Goal: Task Accomplishment & Management: Manage account settings

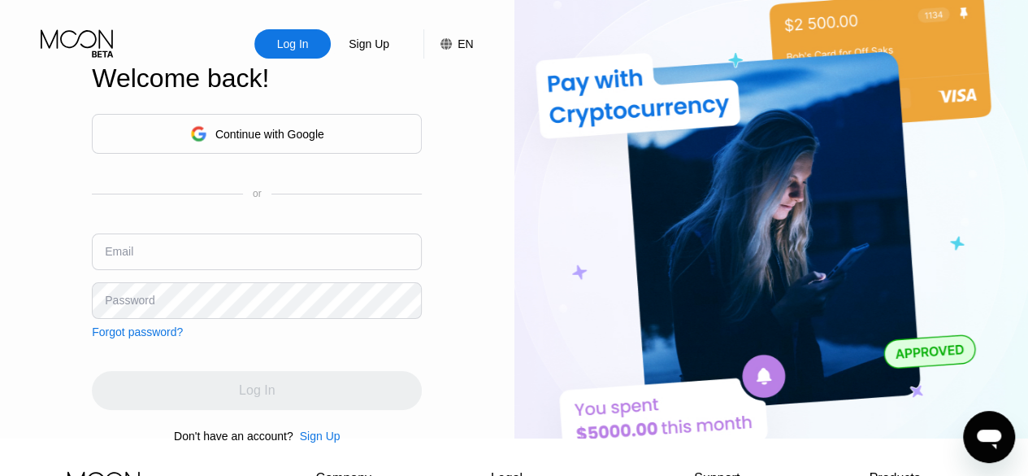
click at [129, 338] on div "Forgot password?" at bounding box center [137, 331] width 91 height 13
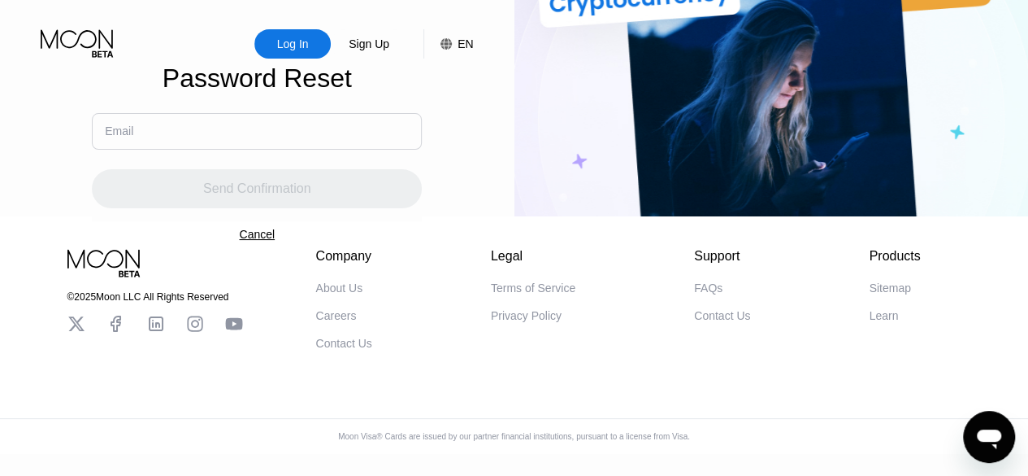
click at [208, 142] on input "text" at bounding box center [257, 131] width 330 height 37
paste input "[EMAIL_ADDRESS][DOMAIN_NAME]"
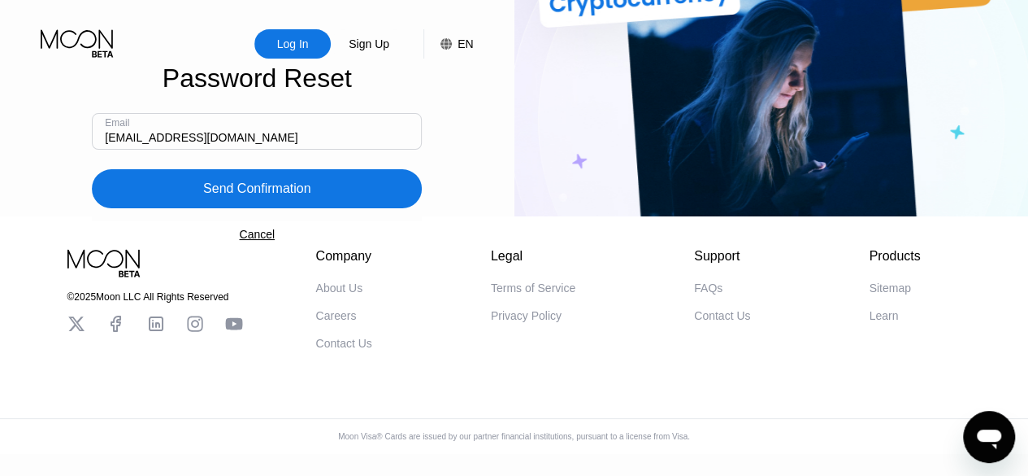
type input "[EMAIL_ADDRESS][DOMAIN_NAME]"
click at [231, 197] on div "Send Confirmation" at bounding box center [257, 188] width 108 height 16
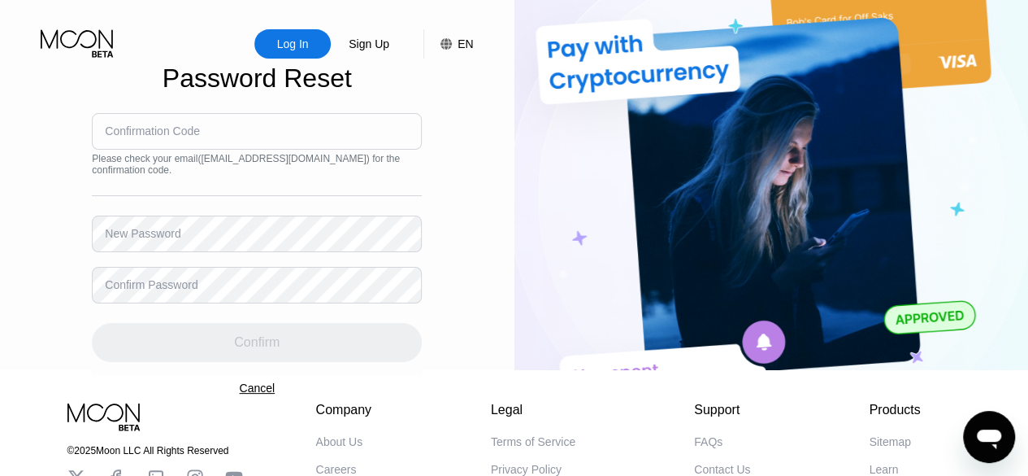
click at [157, 137] on div "Confirmation Code" at bounding box center [152, 130] width 95 height 13
click at [161, 137] on div "Confirmation Code" at bounding box center [152, 130] width 95 height 13
click at [149, 137] on div "Confirmation Code" at bounding box center [152, 130] width 95 height 13
click at [110, 137] on div "Confirmation Code" at bounding box center [152, 130] width 95 height 13
click at [102, 139] on input at bounding box center [257, 131] width 330 height 37
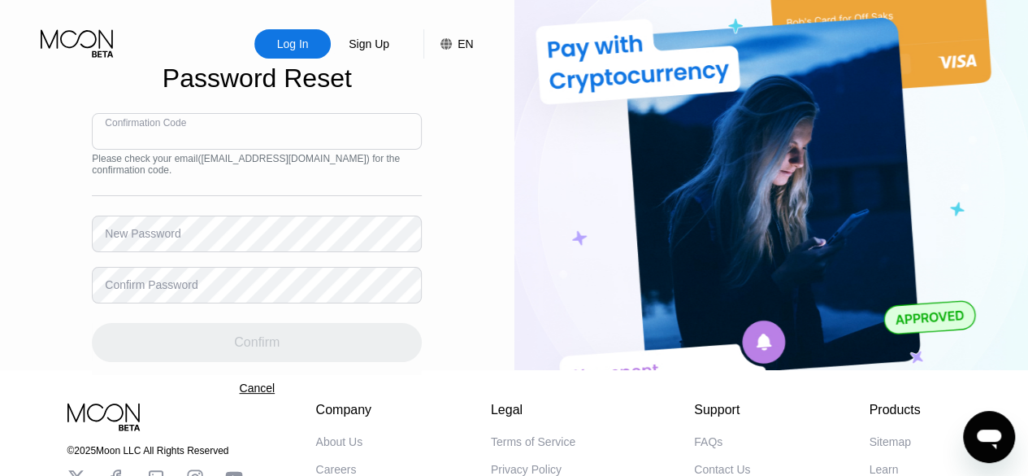
paste input "508975"
type input "508975"
click at [159, 238] on div "New Password" at bounding box center [143, 233] width 76 height 13
click at [160, 240] on div "New Password" at bounding box center [143, 233] width 76 height 13
click at [0, 92] on div "Log In Sign Up EN Language English Save Password Reset Confirmation Code 508975…" at bounding box center [257, 185] width 515 height 370
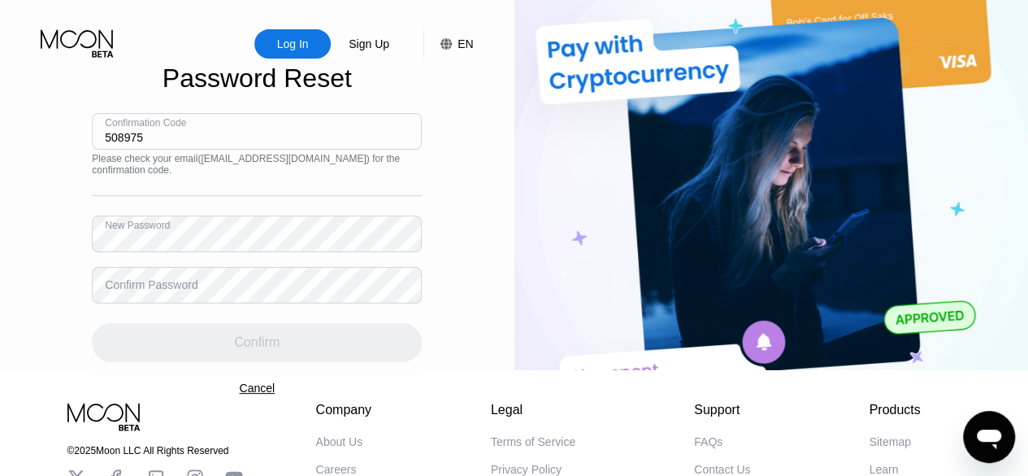
click at [184, 291] on div "Confirm Password" at bounding box center [151, 284] width 93 height 13
click at [177, 291] on div "Confirm Password" at bounding box center [151, 284] width 93 height 13
click at [162, 291] on div "Confirm Password" at bounding box center [151, 284] width 93 height 13
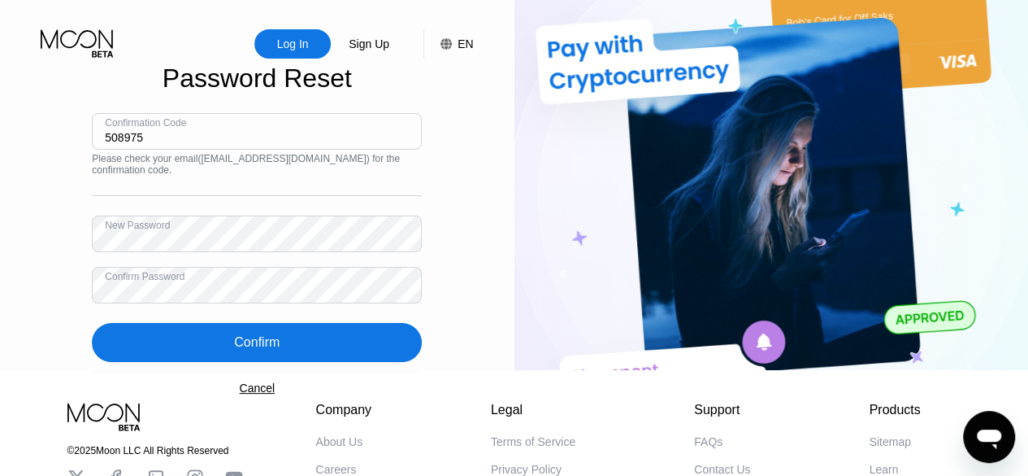
click at [272, 350] on div "Confirm" at bounding box center [257, 342] width 46 height 16
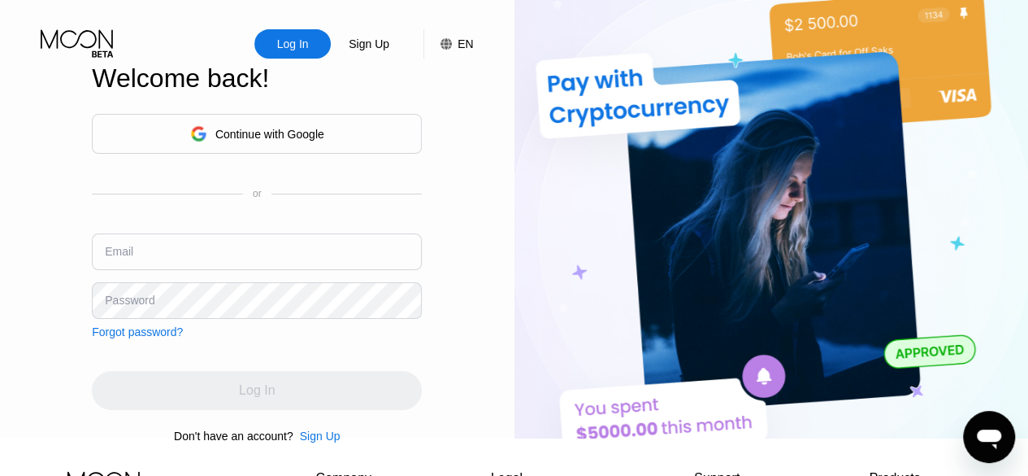
click at [179, 268] on input "text" at bounding box center [257, 251] width 330 height 37
click at [179, 267] on input "text" at bounding box center [257, 251] width 330 height 37
paste input "[EMAIL_ADDRESS][DOMAIN_NAME]"
type input "[EMAIL_ADDRESS][DOMAIN_NAME]"
click at [0, 112] on div "Log In Sign Up EN Language English Save Welcome back! Continue with Google or E…" at bounding box center [257, 219] width 515 height 438
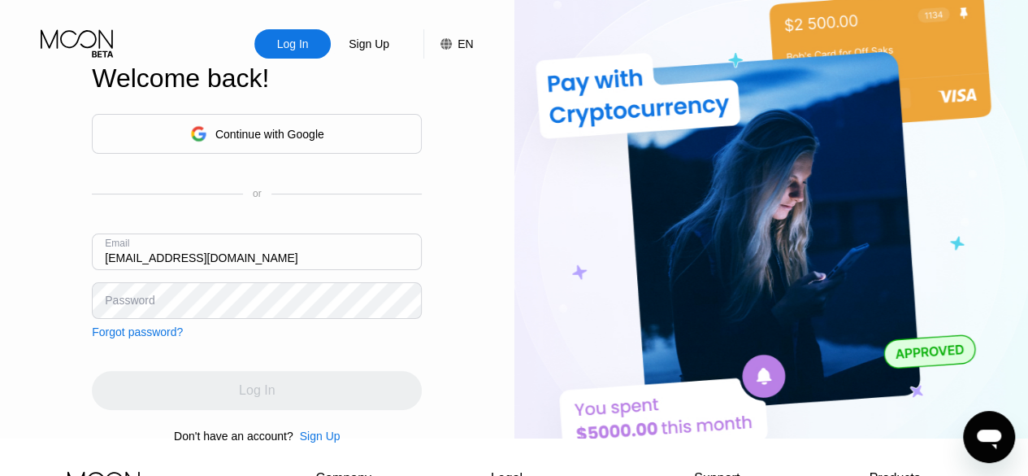
click at [141, 306] on div "Password" at bounding box center [130, 299] width 50 height 13
click at [123, 306] on div "Password" at bounding box center [130, 299] width 50 height 13
click at [108, 306] on div "Password" at bounding box center [130, 299] width 50 height 13
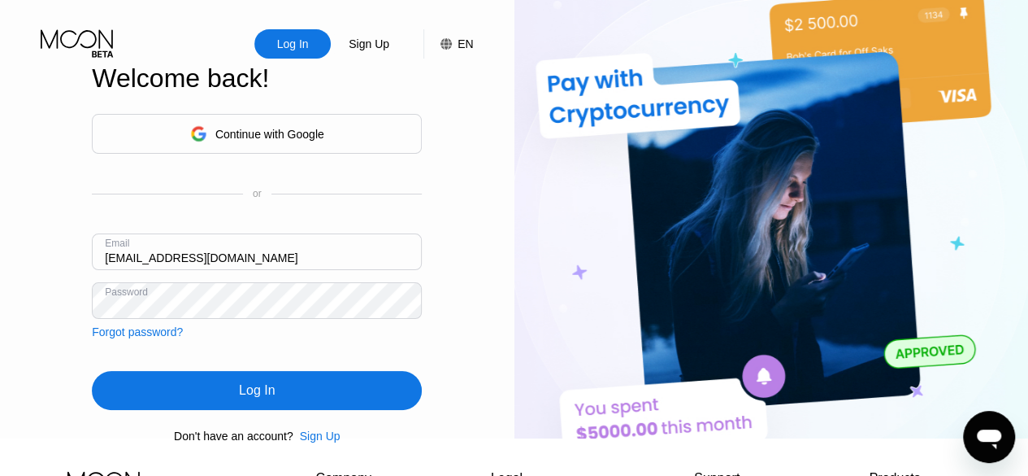
drag, startPoint x: 252, startPoint y: 399, endPoint x: 219, endPoint y: 385, distance: 35.7
click at [252, 398] on div "Log In" at bounding box center [257, 390] width 36 height 16
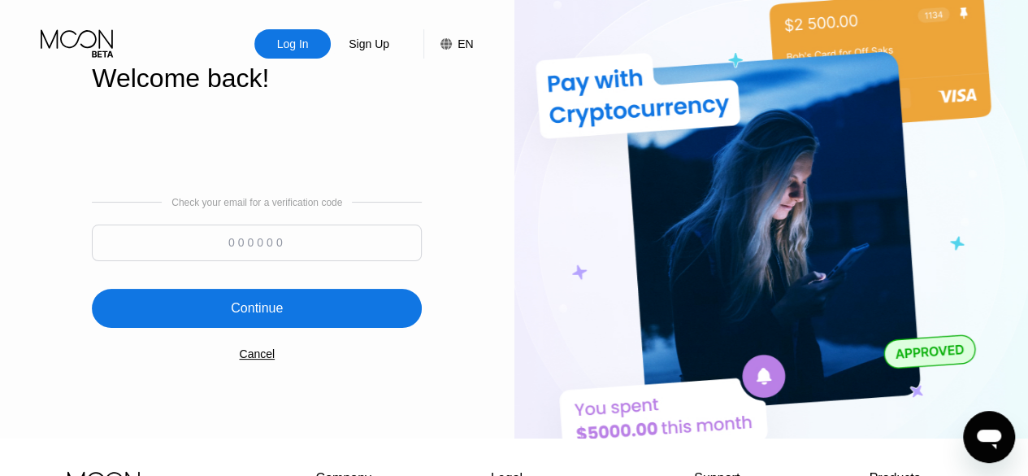
click at [264, 250] on input at bounding box center [257, 242] width 330 height 37
paste input "874001"
type input "874001"
click at [261, 311] on div "Continue" at bounding box center [257, 308] width 52 height 16
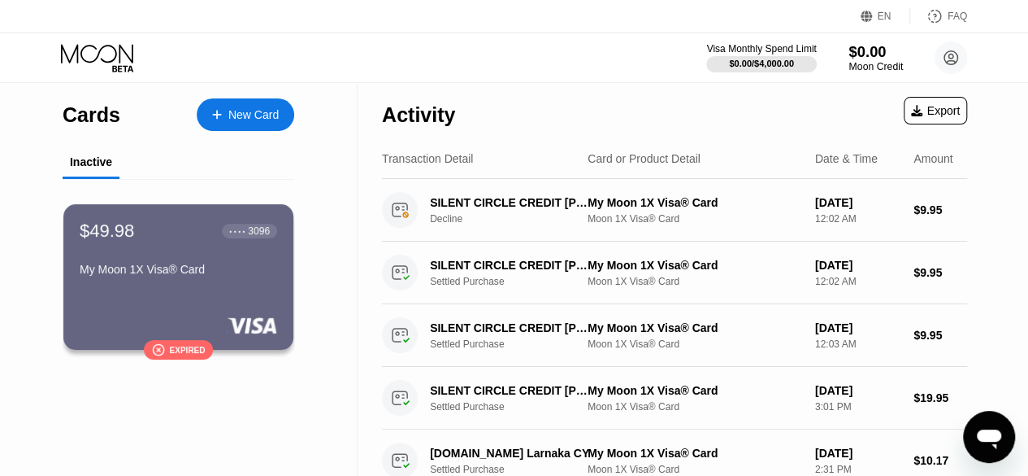
click at [863, 63] on div "Moon Credit" at bounding box center [876, 66] width 54 height 11
